Goal: Task Accomplishment & Management: Manage account settings

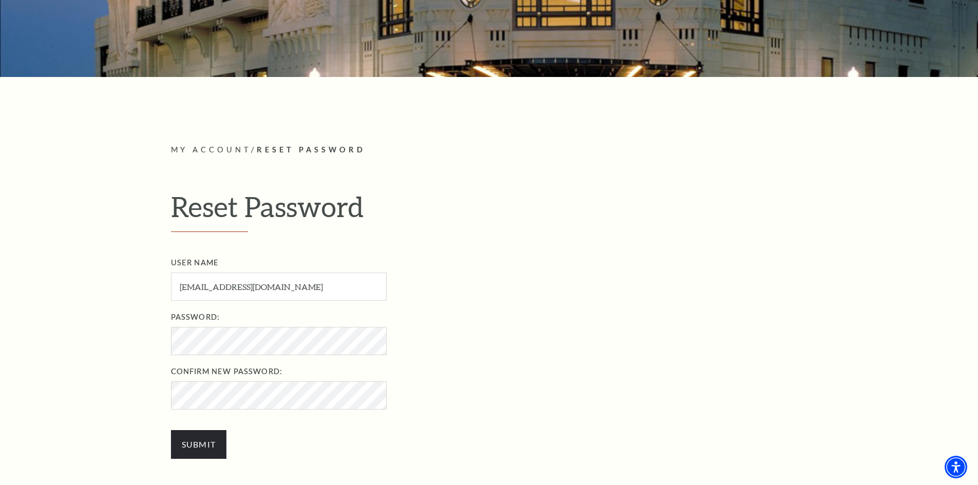
scroll to position [205, 0]
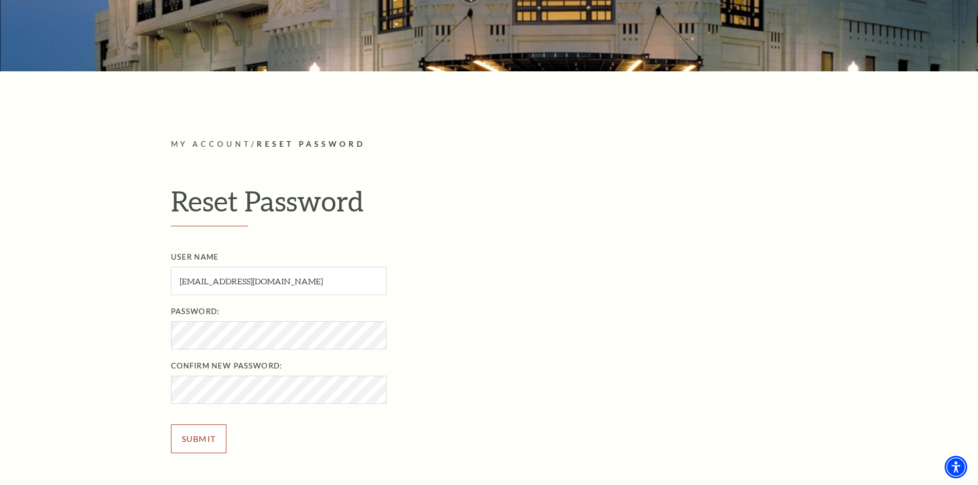
click at [188, 434] on input "Submit" at bounding box center [199, 439] width 56 height 29
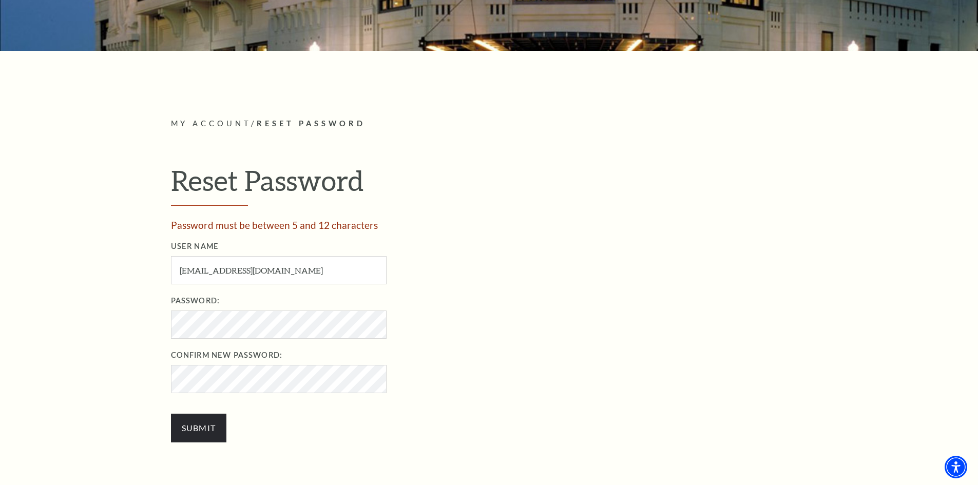
scroll to position [257, 0]
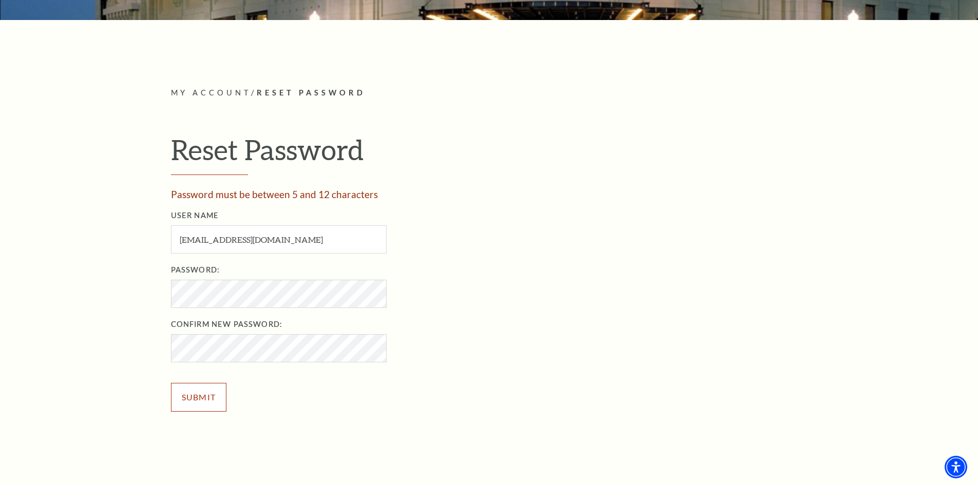
click at [201, 392] on input "Submit" at bounding box center [199, 397] width 56 height 29
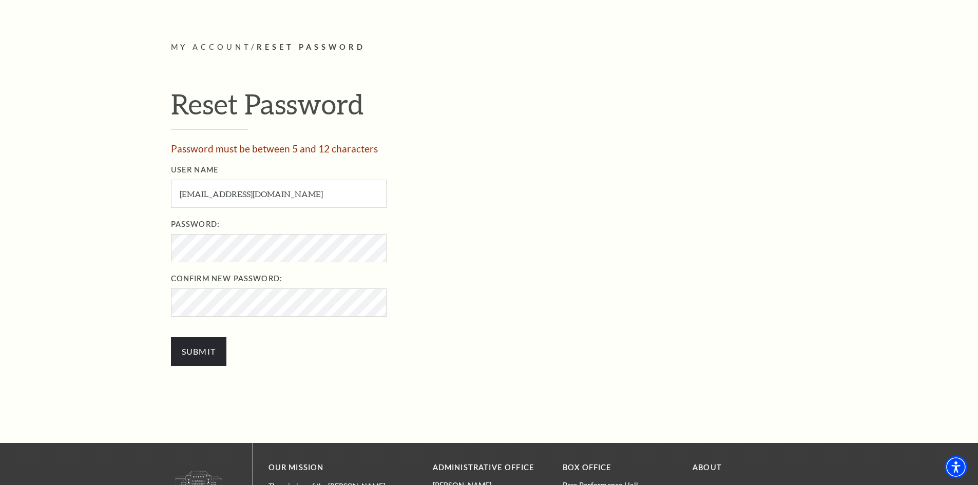
scroll to position [308, 0]
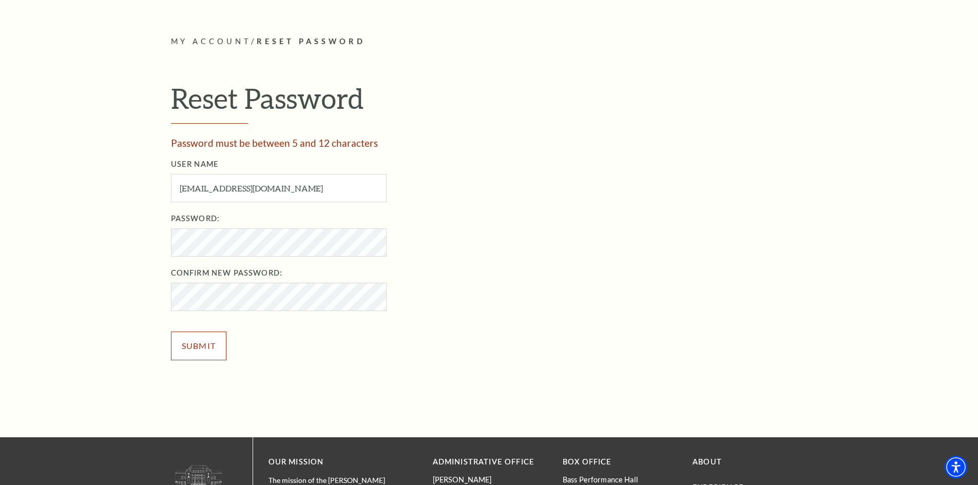
click at [211, 340] on input "Submit" at bounding box center [199, 346] width 56 height 29
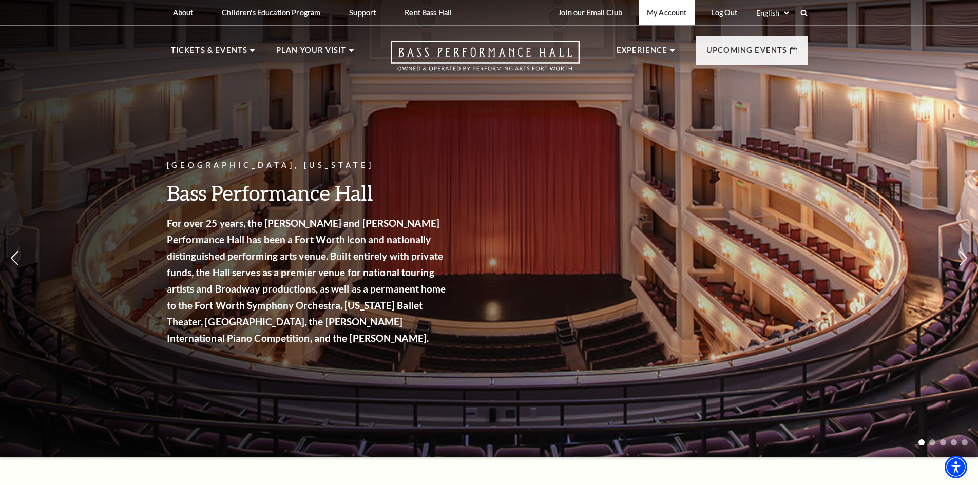
click at [668, 12] on link "My Account" at bounding box center [667, 12] width 56 height 25
